Goal: Information Seeking & Learning: Understand process/instructions

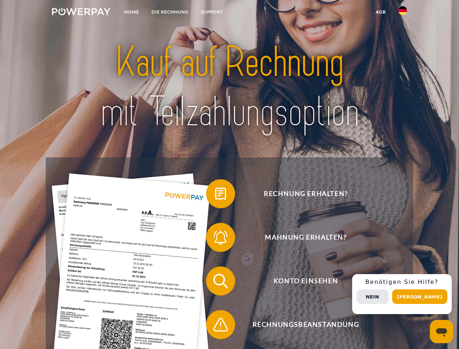
click at [81, 13] on img at bounding box center [81, 11] width 58 height 7
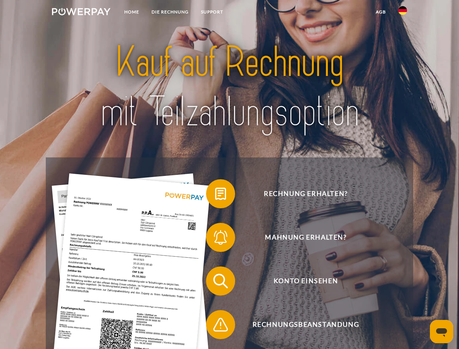
click at [403, 13] on img at bounding box center [402, 10] width 9 height 9
click at [380, 12] on link "agb" at bounding box center [381, 11] width 23 height 13
click at [215, 195] on span at bounding box center [209, 193] width 36 height 36
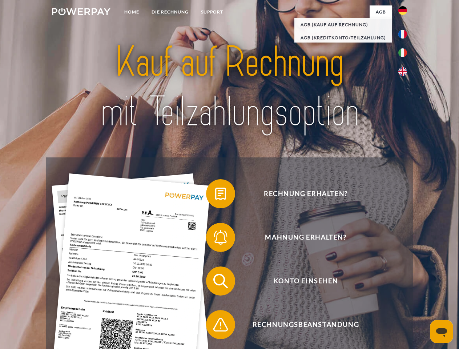
click at [215, 239] on span at bounding box center [209, 237] width 36 height 36
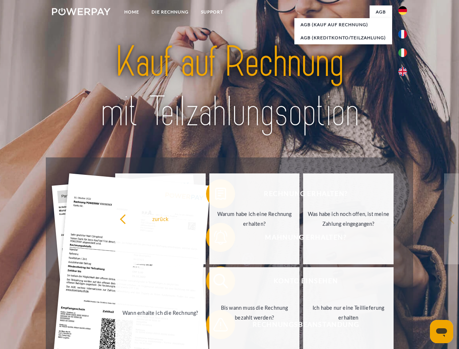
click at [215, 282] on link "Bis wann muss die Rechnung bezahlt werden?" at bounding box center [254, 312] width 90 height 91
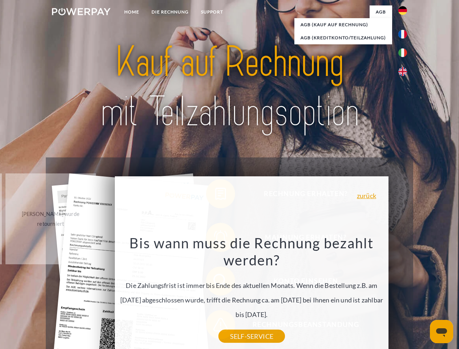
click at [215, 326] on div "Rechnung erhalten? Mahnung erhalten? Konto einsehen" at bounding box center [229, 302] width 367 height 291
click at [404, 294] on div "Rechnung erhalten? Mahnung erhalten? Konto einsehen" at bounding box center [229, 302] width 367 height 291
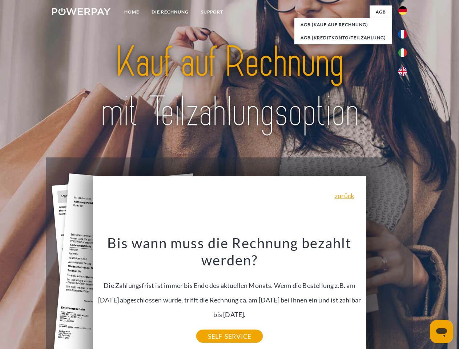
click at [387, 295] on span "Konto einsehen" at bounding box center [306, 280] width 178 height 29
click at [422, 296] on header "Home DIE RECHNUNG SUPPORT" at bounding box center [229, 251] width 459 height 502
